Goal: Information Seeking & Learning: Learn about a topic

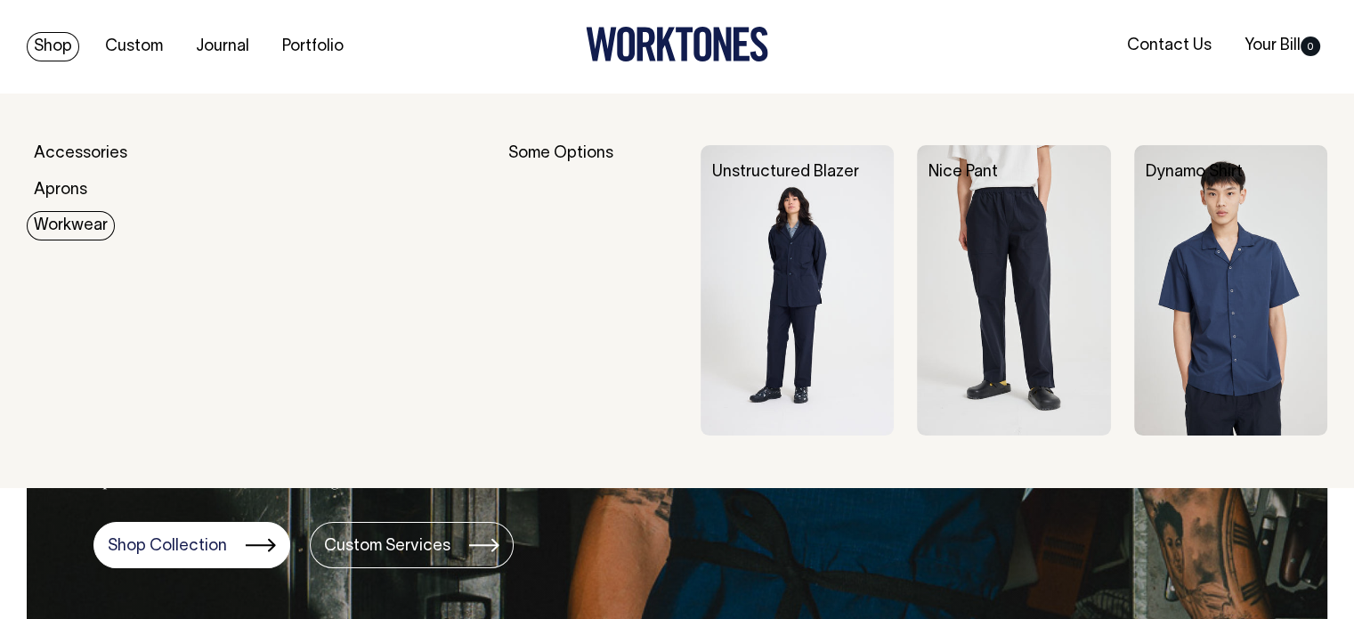
click at [48, 225] on link "Workwear" at bounding box center [71, 225] width 88 height 29
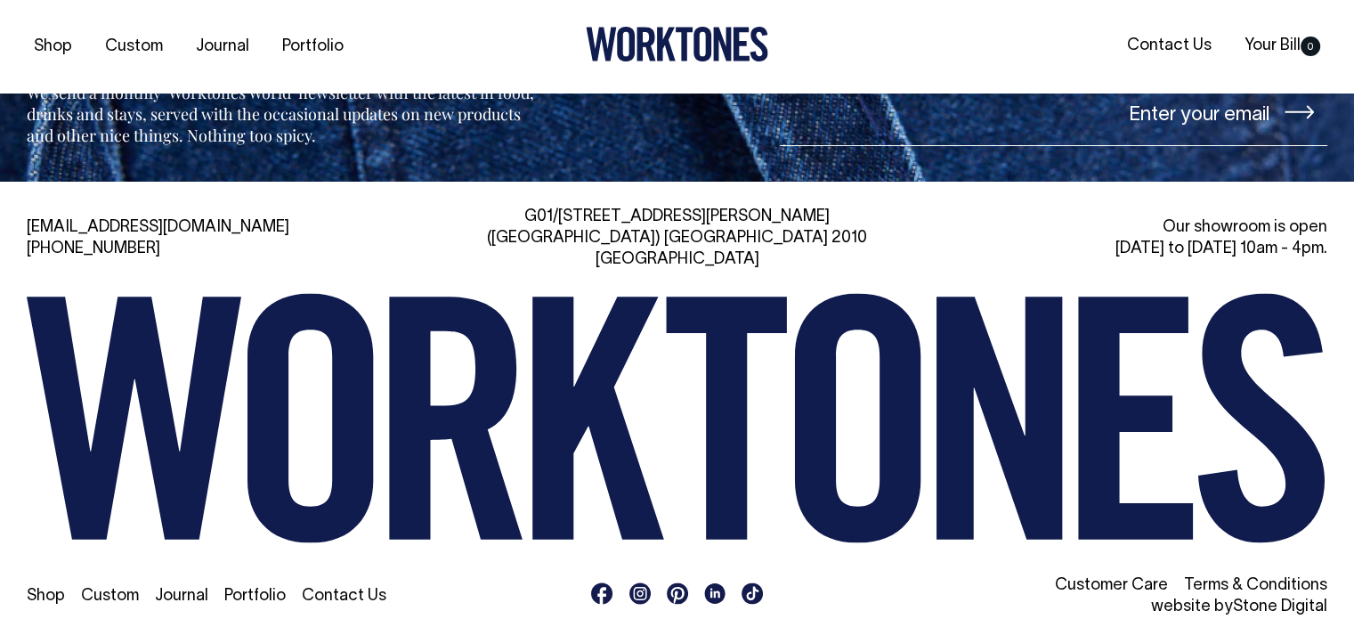
scroll to position [2068, 0]
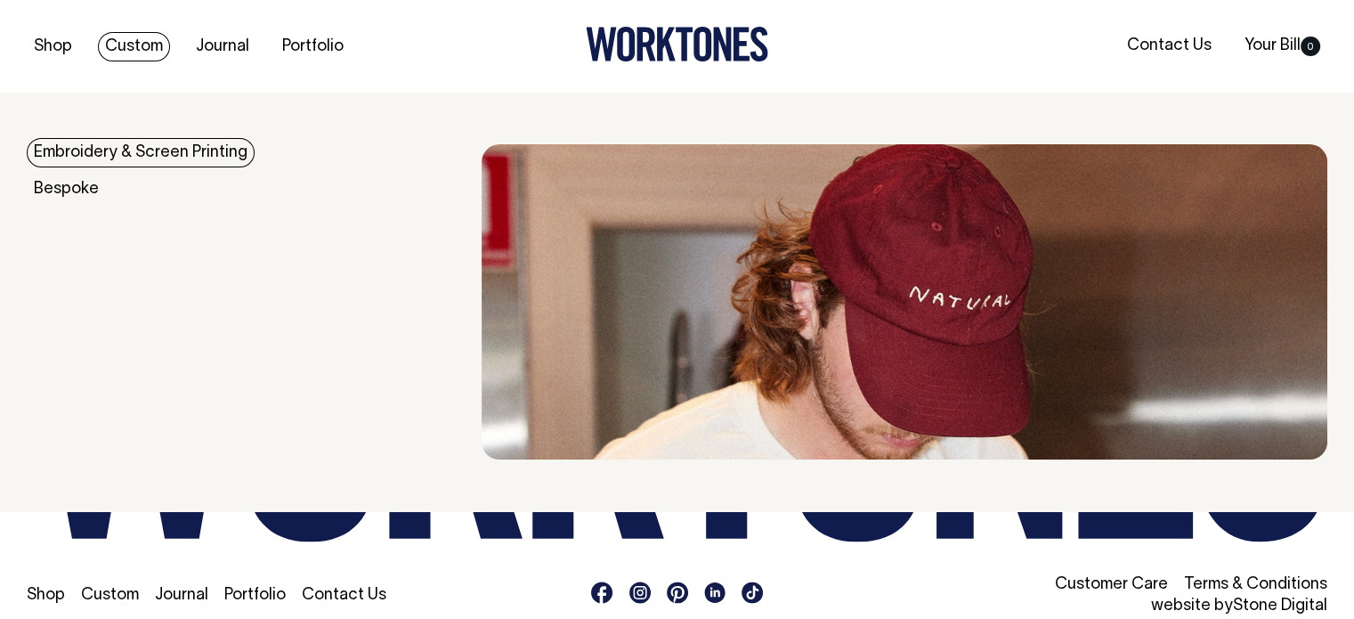
click at [97, 156] on link "Embroidery & Screen Printing" at bounding box center [141, 152] width 228 height 29
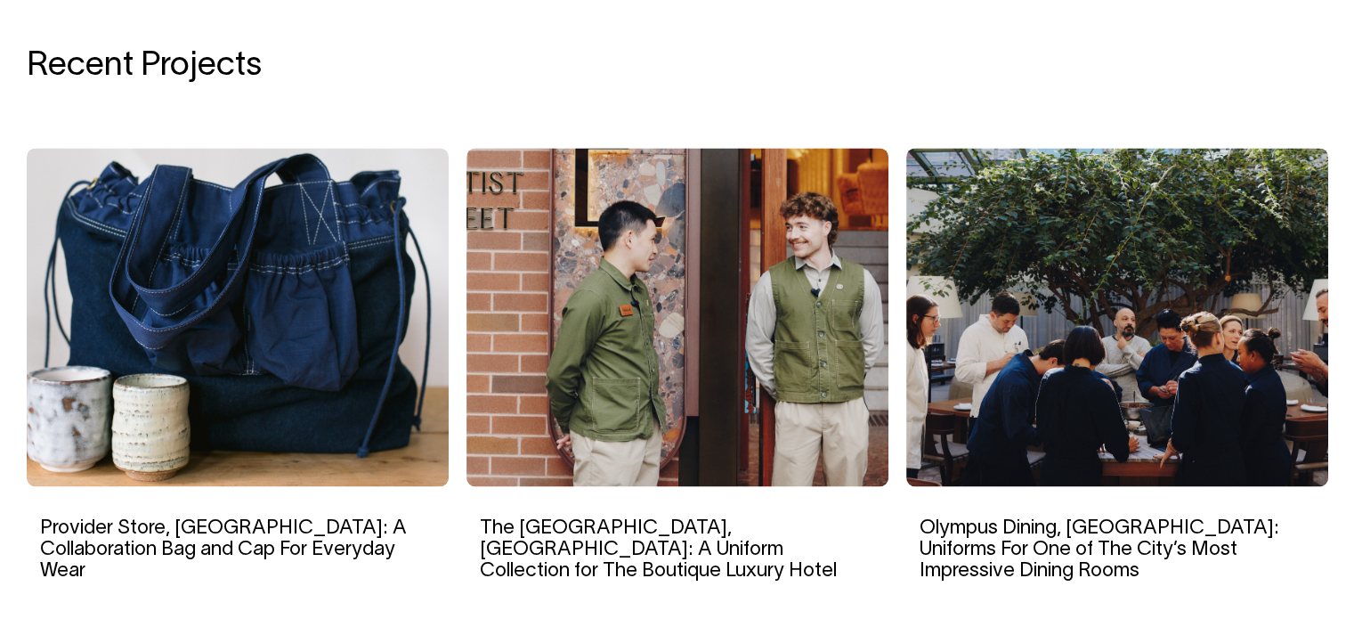
scroll to position [2756, 0]
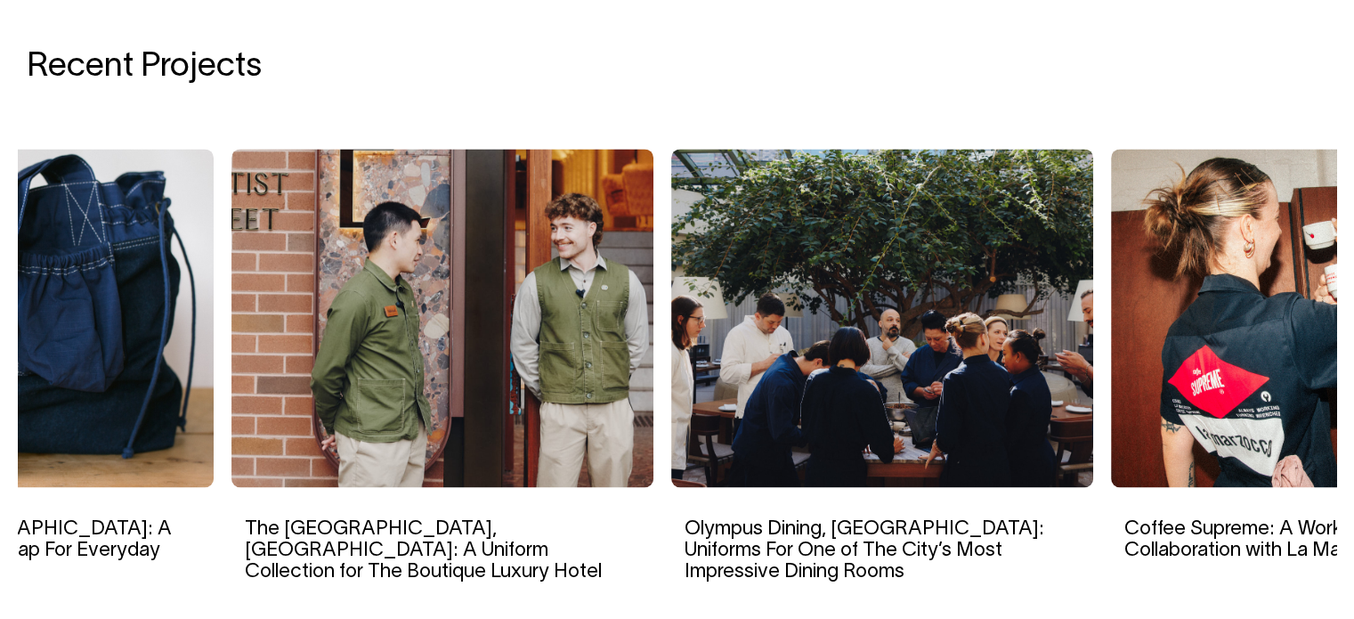
drag, startPoint x: 314, startPoint y: 385, endPoint x: 79, endPoint y: 392, distance: 235.1
click at [79, 392] on img at bounding box center [3, 318] width 422 height 338
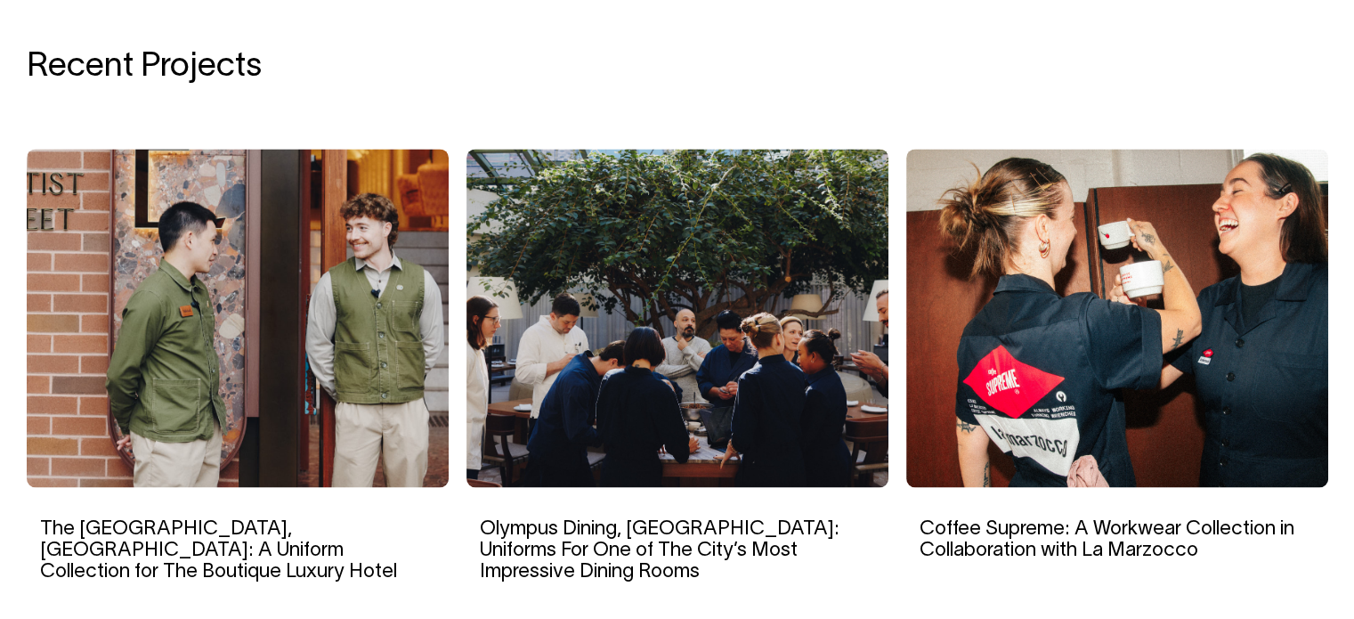
drag, startPoint x: 726, startPoint y: 392, endPoint x: 0, endPoint y: 401, distance: 726.4
click at [0, 401] on div "Recent Projects The EVE Hotel, Sydney: A Uniform Collection for The Boutique Lu…" at bounding box center [677, 329] width 1354 height 703
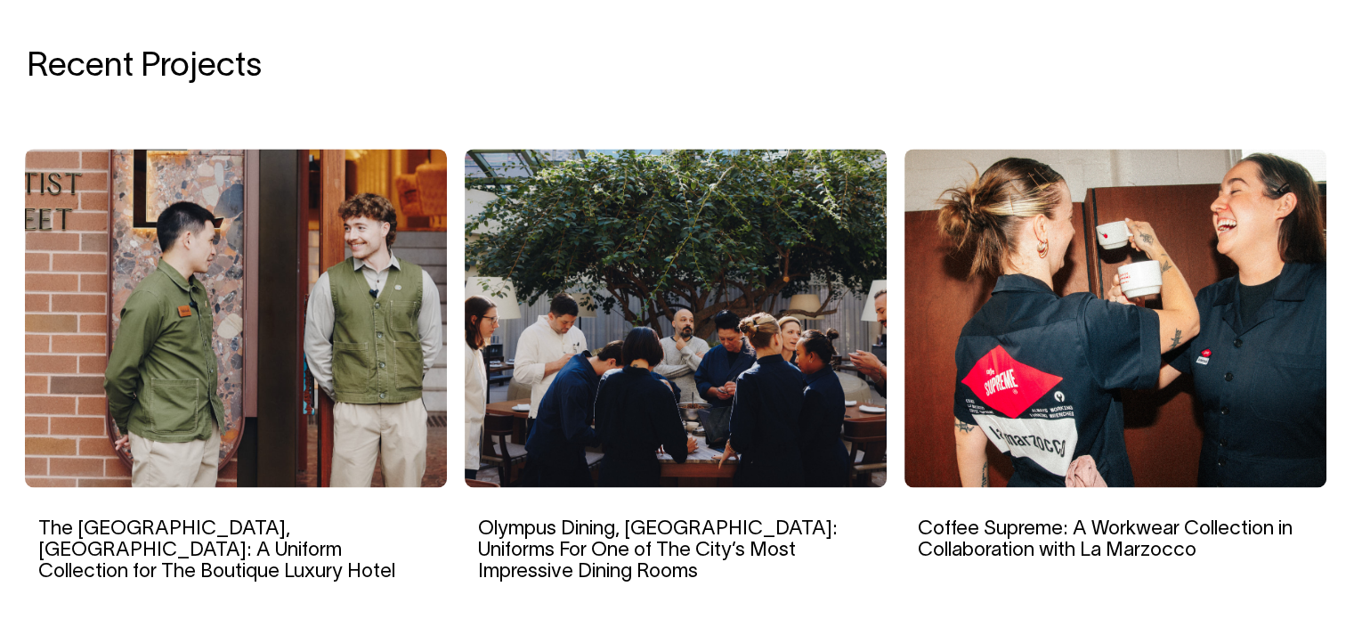
drag, startPoint x: 1233, startPoint y: 359, endPoint x: 531, endPoint y: 430, distance: 705.0
click at [531, 430] on div "The EVE Hotel, Sydney: A Uniform Collection for The Boutique Luxury Hotel Olymp…" at bounding box center [675, 380] width 4837 height 462
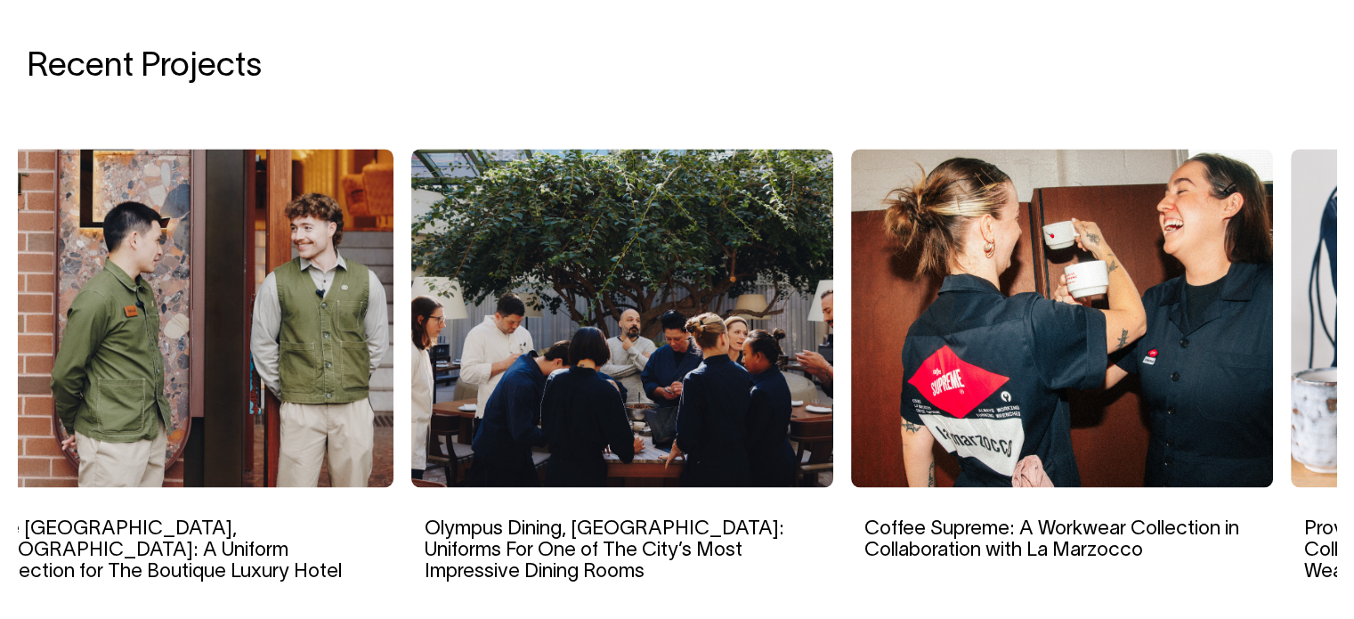
drag, startPoint x: 886, startPoint y: 392, endPoint x: 331, endPoint y: 421, distance: 555.3
click at [402, 421] on div "Olympus Dining, Sydney: Uniforms For One of The City’s Most Impressive Dining R…" at bounding box center [622, 380] width 440 height 462
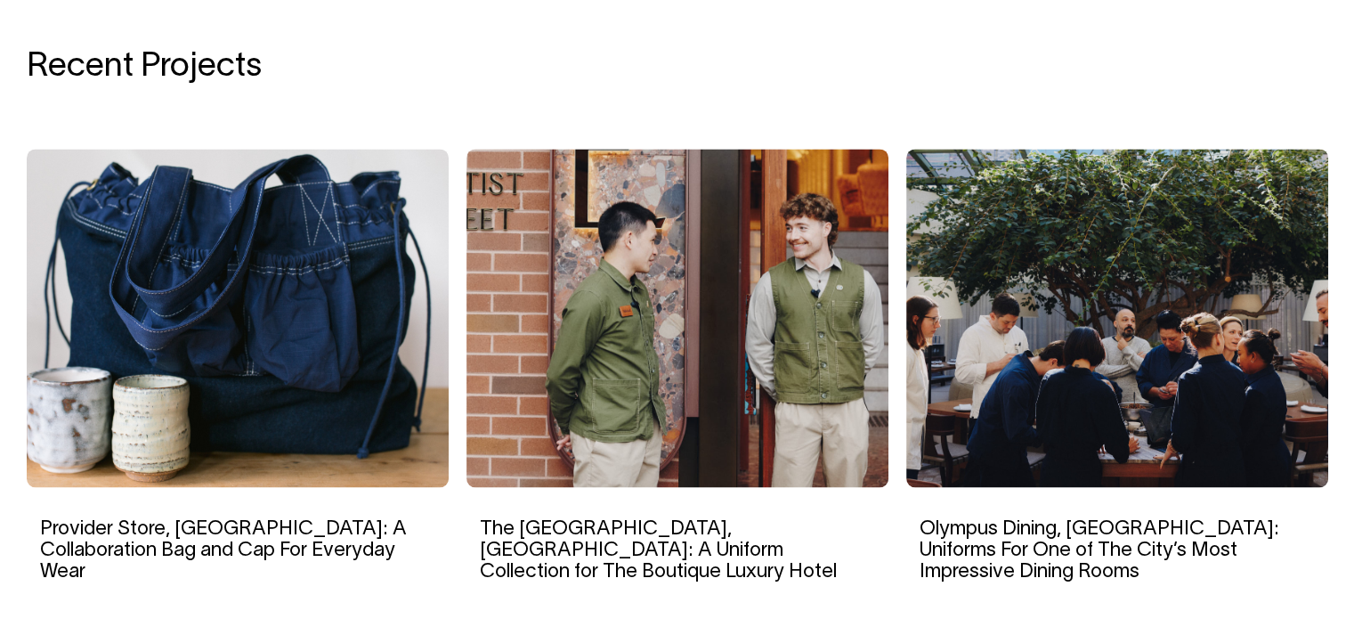
click at [466, 376] on img at bounding box center [677, 318] width 422 height 338
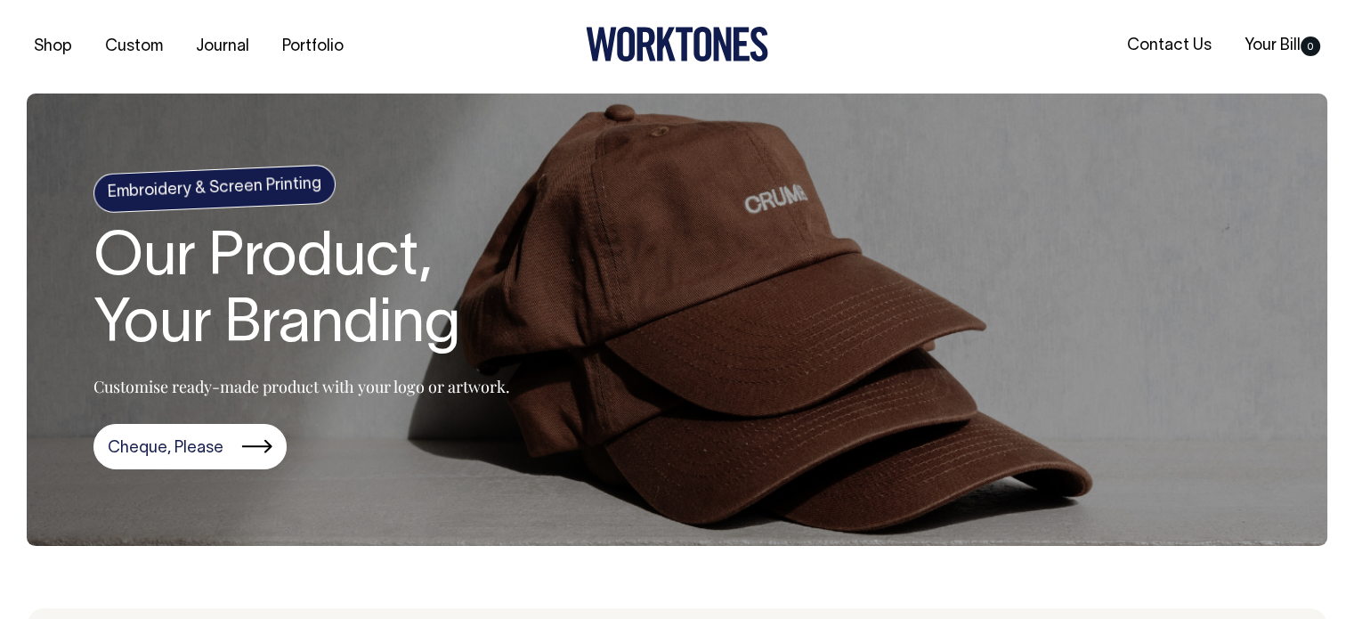
scroll to position [0, 0]
